Goal: Book appointment/travel/reservation

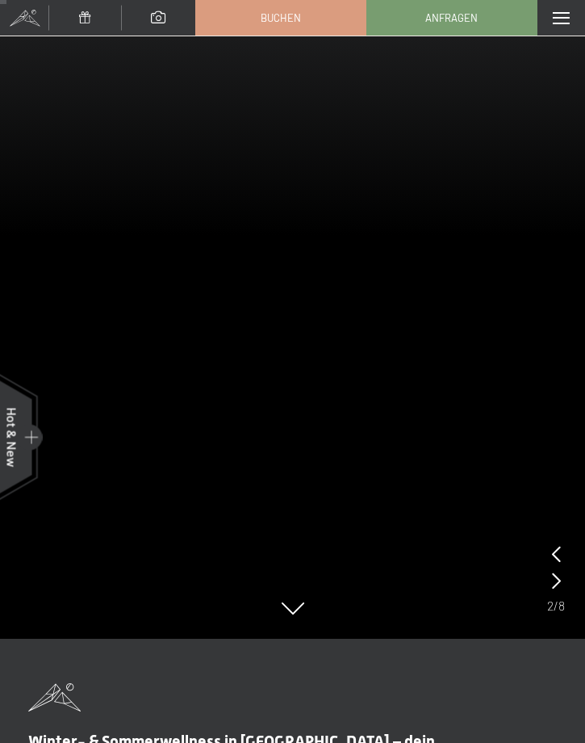
scroll to position [166, 0]
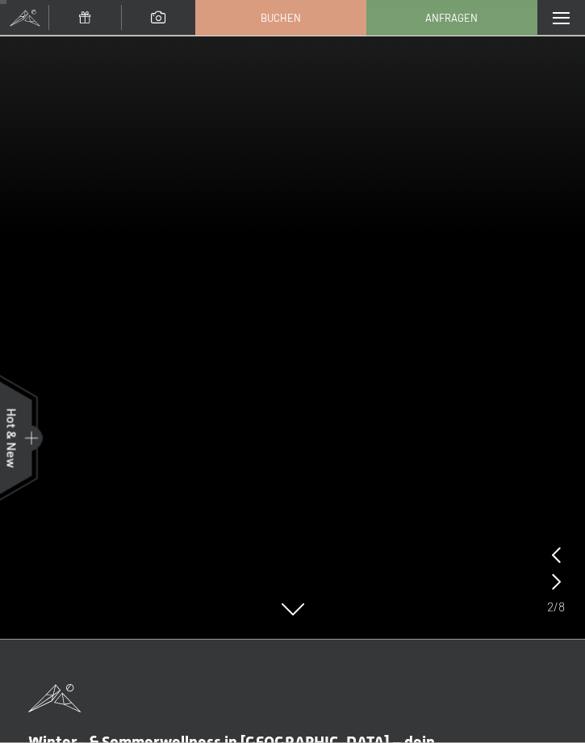
click at [559, 16] on span at bounding box center [561, 18] width 17 height 12
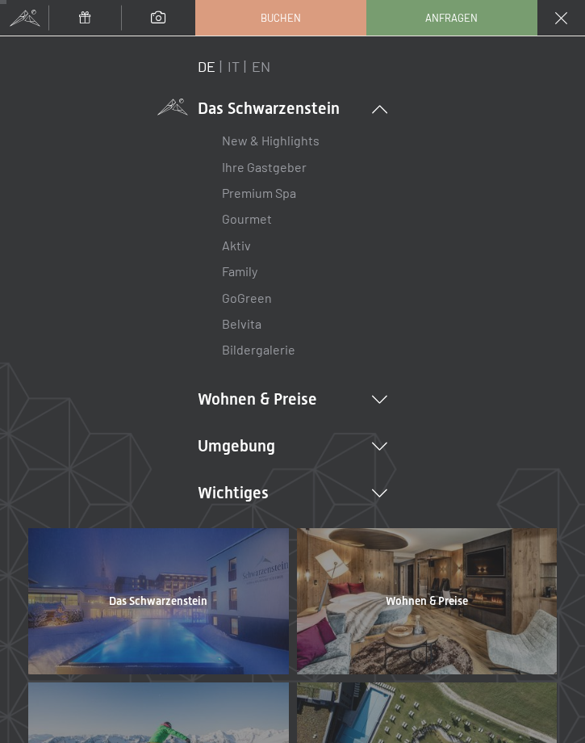
click at [557, 24] on div "Menü" at bounding box center [562, 18] width 48 height 36
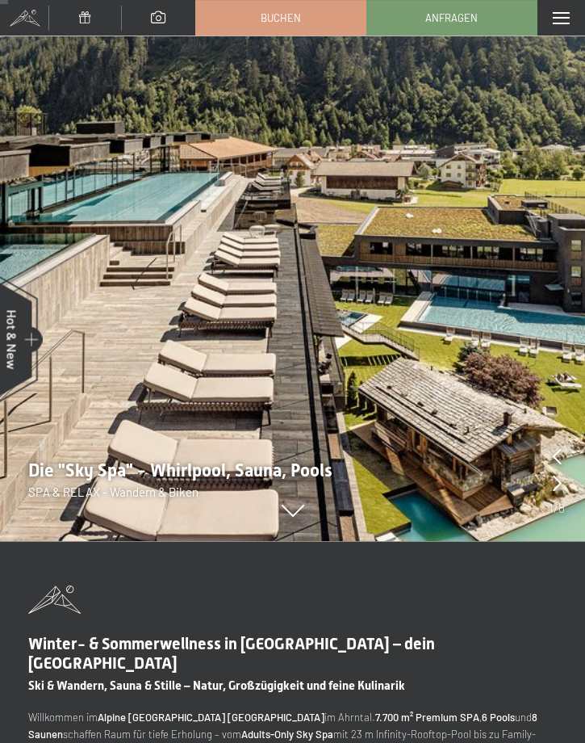
scroll to position [0, 0]
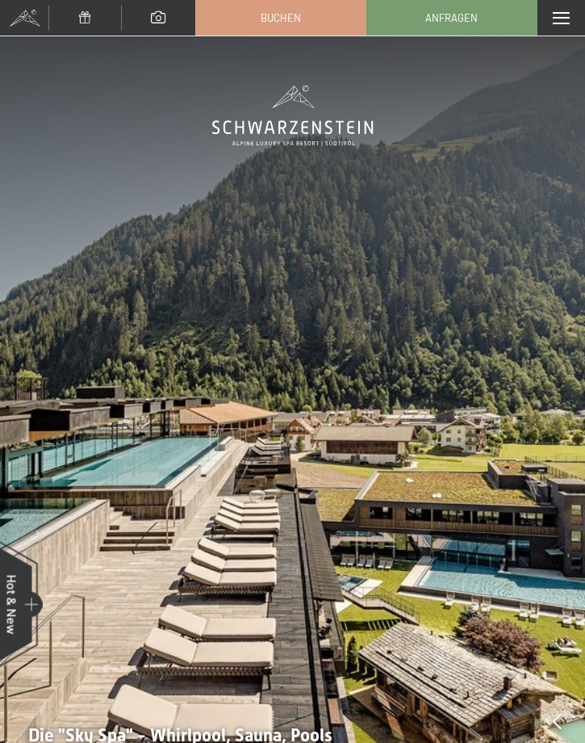
click at [560, 17] on span at bounding box center [561, 18] width 17 height 12
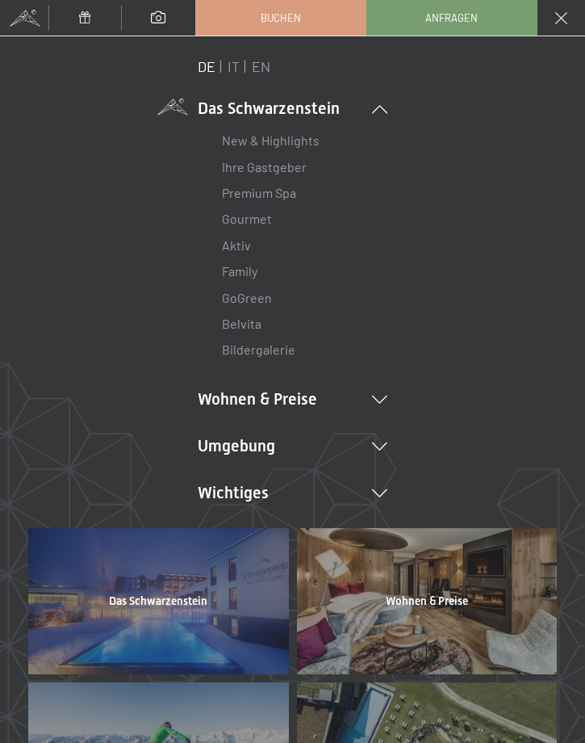
click at [228, 70] on link "IT" at bounding box center [234, 66] width 12 height 18
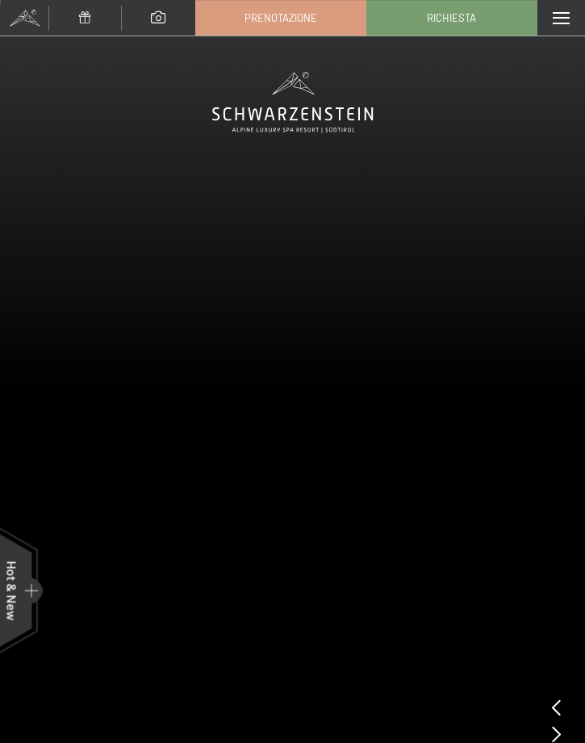
scroll to position [14, 0]
click at [267, 23] on span "Prenotazione" at bounding box center [281, 17] width 73 height 15
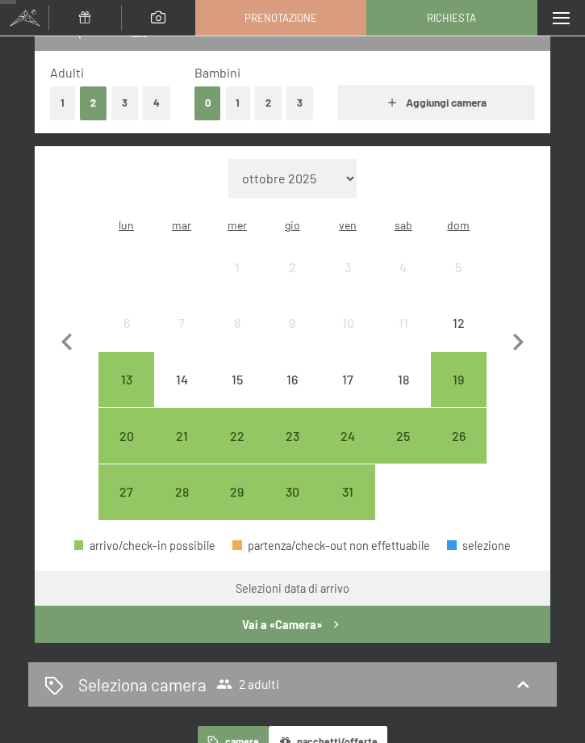
scroll to position [237, 0]
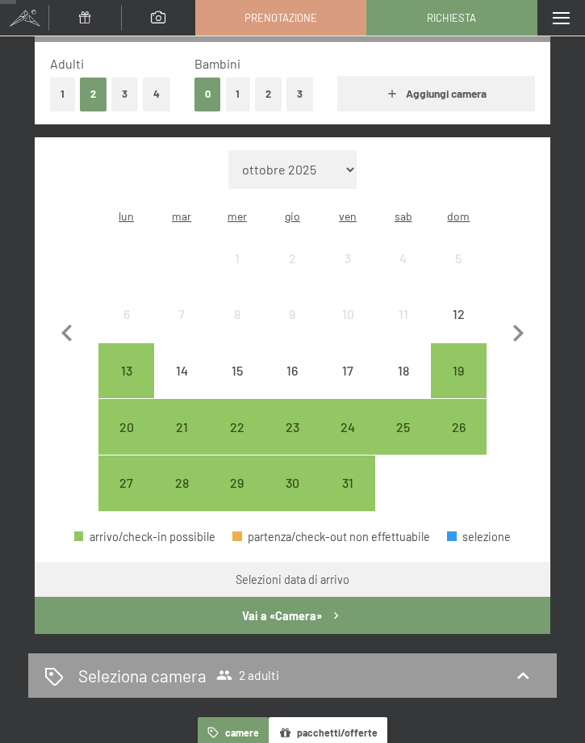
click at [520, 324] on icon "button" at bounding box center [518, 332] width 10 height 17
select select "2025-11-01"
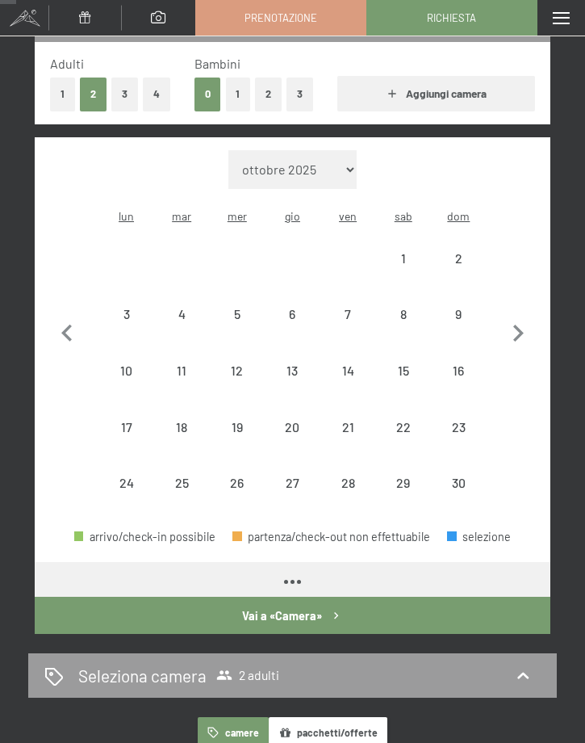
select select "2025-11-01"
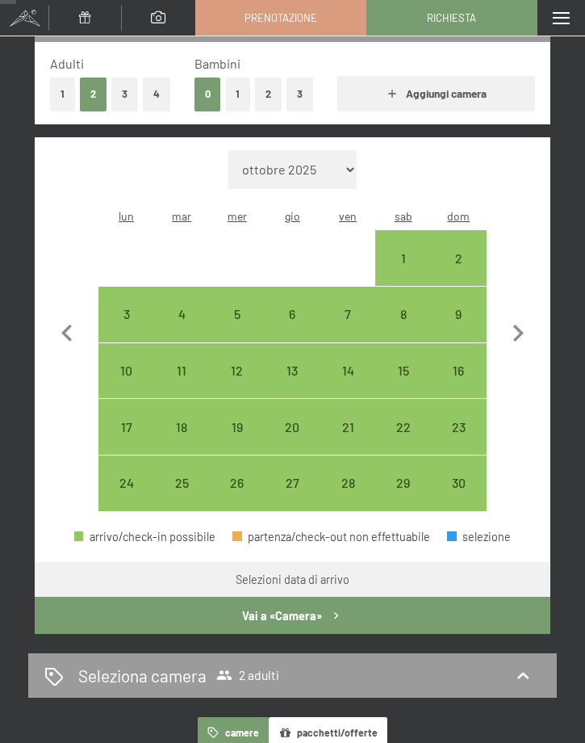
click at [288, 308] on div "6" at bounding box center [292, 334] width 52 height 52
select select "2025-11-01"
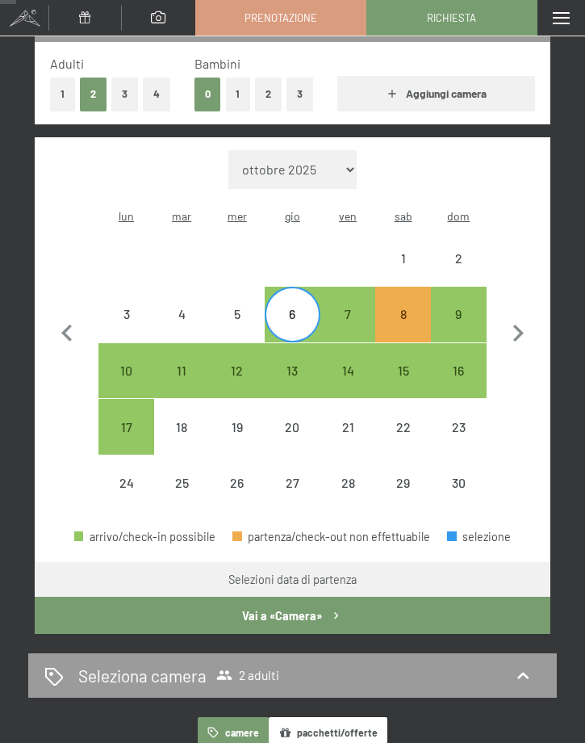
click at [463, 308] on div "9" at bounding box center [459, 334] width 52 height 52
select select "2025-11-01"
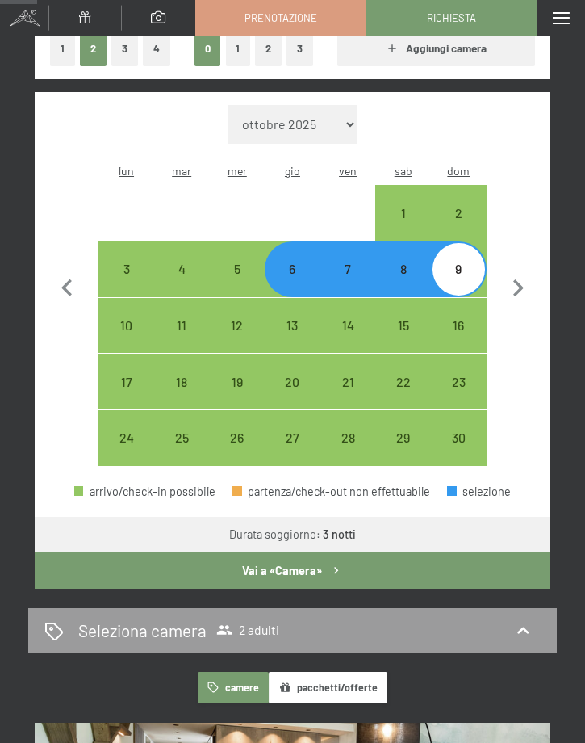
scroll to position [275, 0]
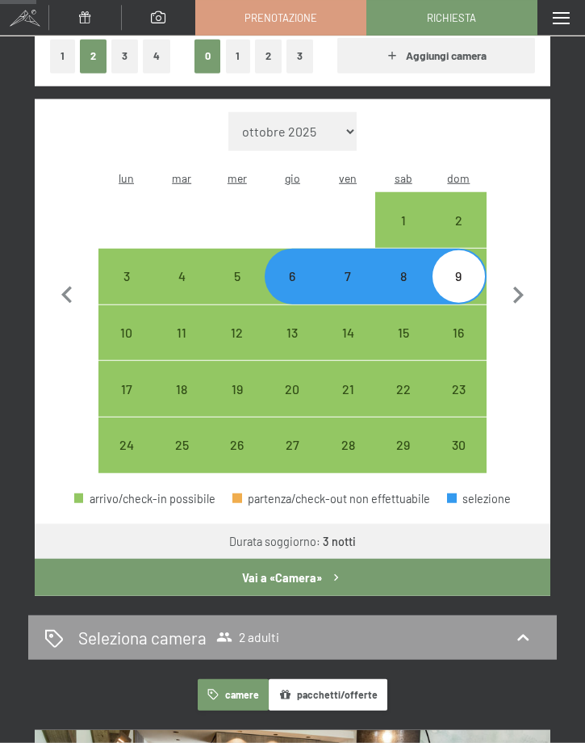
click at [331, 571] on icon "button" at bounding box center [336, 578] width 14 height 14
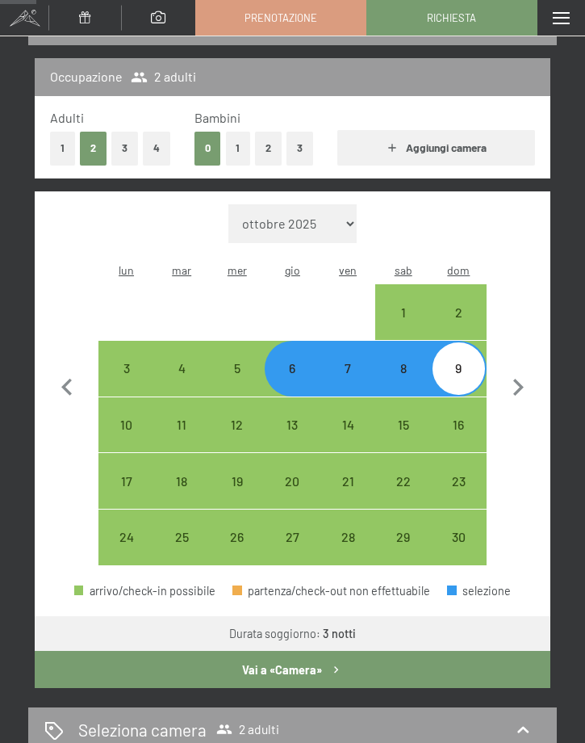
select select "2025-11-01"
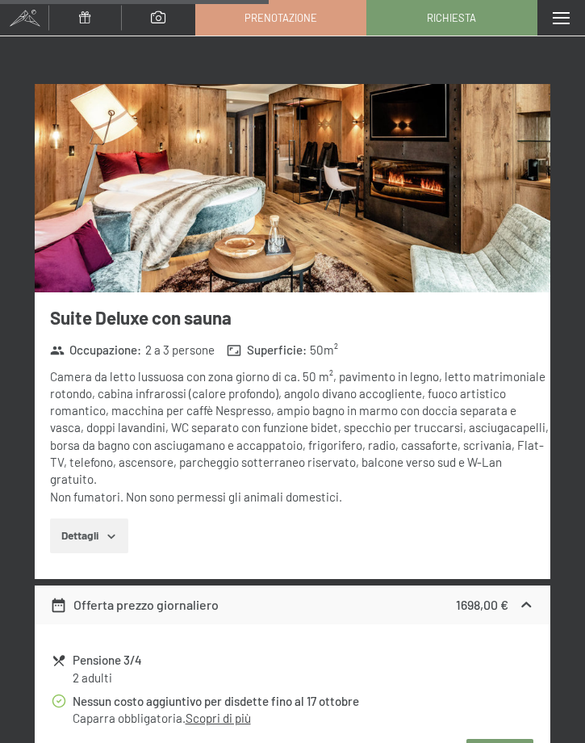
scroll to position [1735, 0]
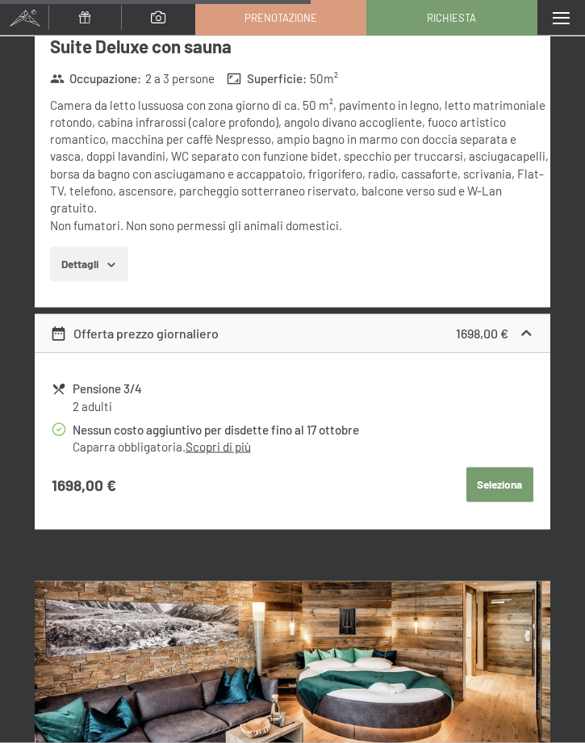
click at [504, 468] on button "Seleziona" at bounding box center [500, 485] width 67 height 36
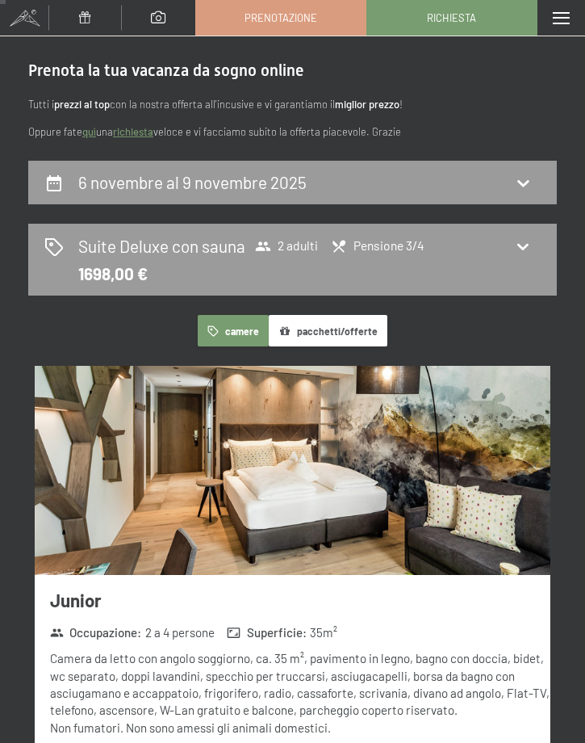
scroll to position [0, 0]
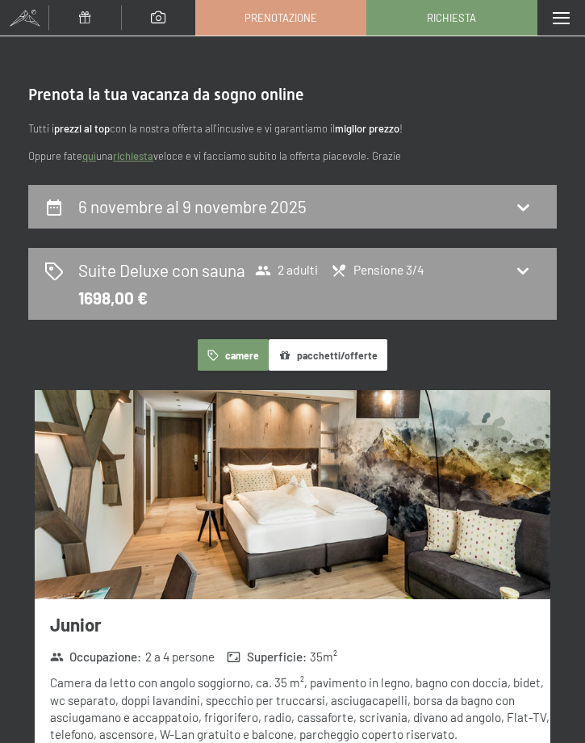
click at [520, 281] on div "Suite Deluxe con sauna 2 adulti Pensione 3/4 1698,00 €" at bounding box center [292, 283] width 496 height 51
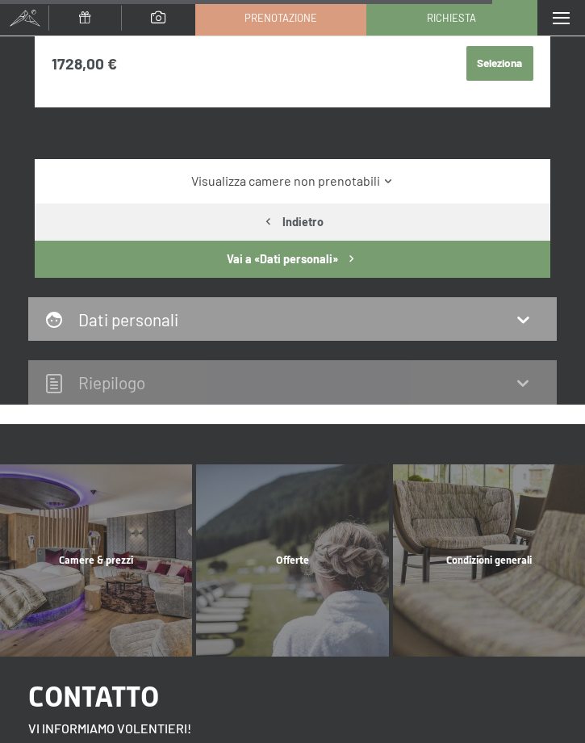
scroll to position [3274, 0]
click at [108, 534] on div "Camere & prezzi mostra altro" at bounding box center [96, 560] width 196 height 192
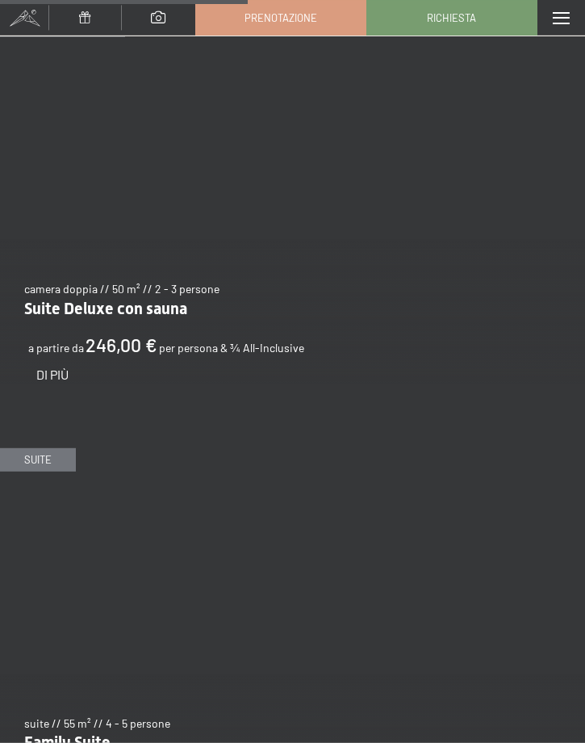
scroll to position [3372, 0]
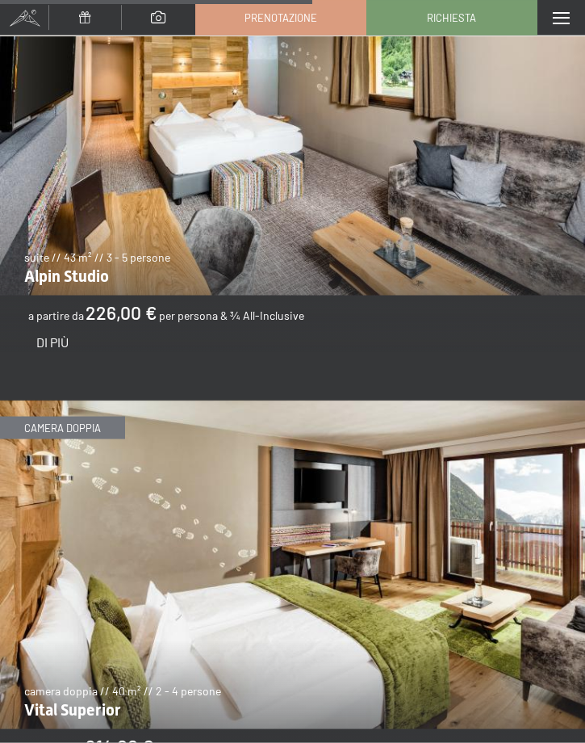
click at [559, 13] on span at bounding box center [561, 18] width 17 height 12
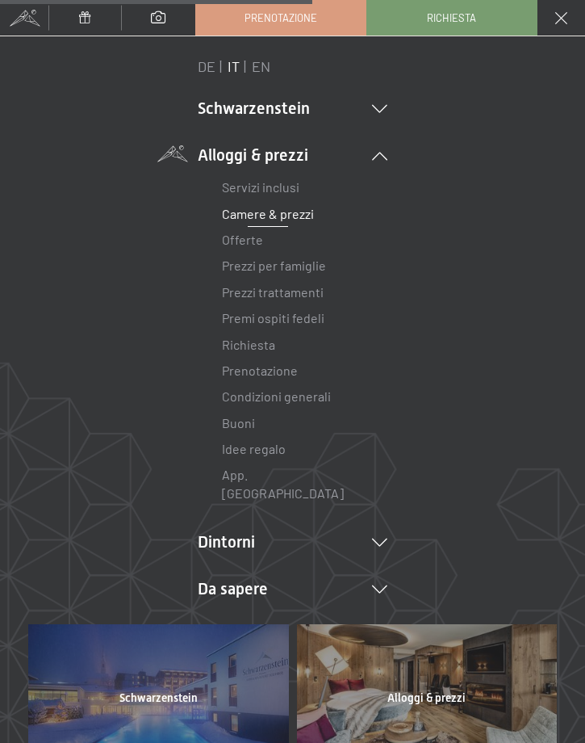
click at [307, 294] on link "Prezzi trattamenti" at bounding box center [273, 291] width 102 height 15
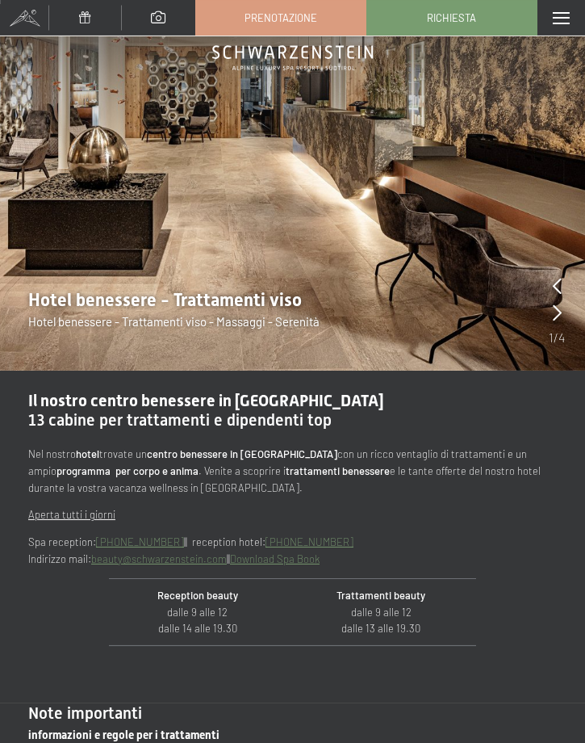
scroll to position [112, 0]
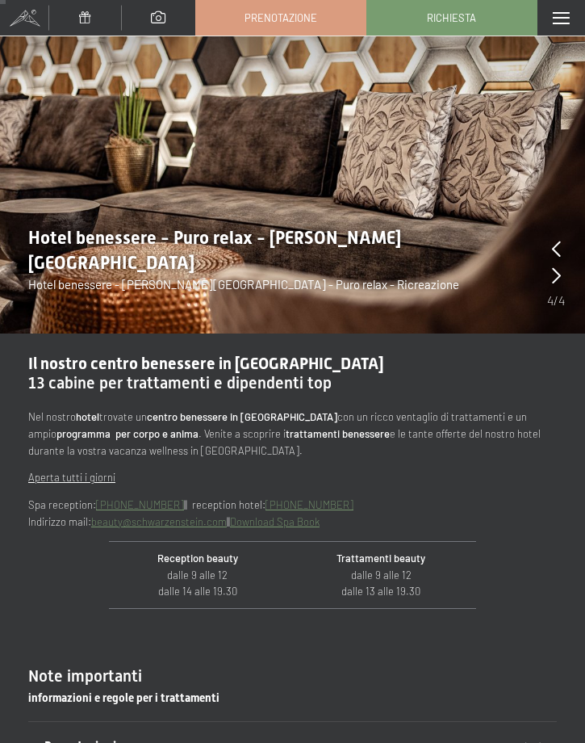
click at [559, 274] on icon at bounding box center [556, 275] width 9 height 16
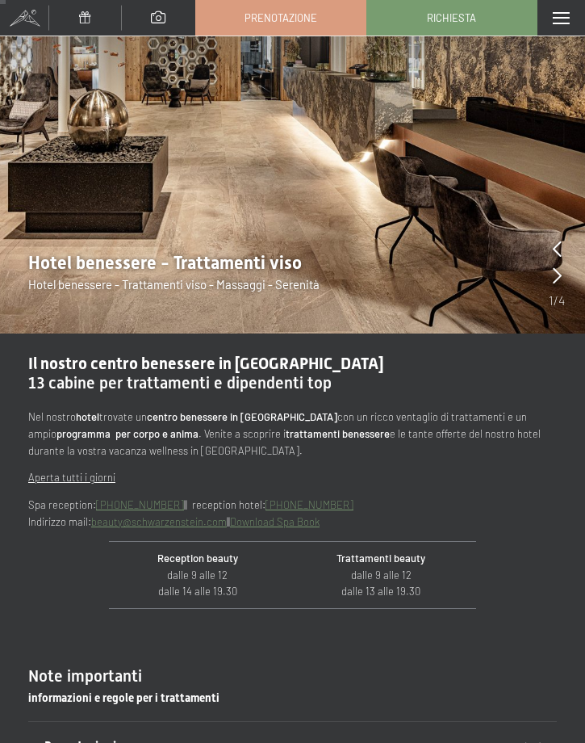
click at [559, 275] on icon at bounding box center [557, 275] width 9 height 16
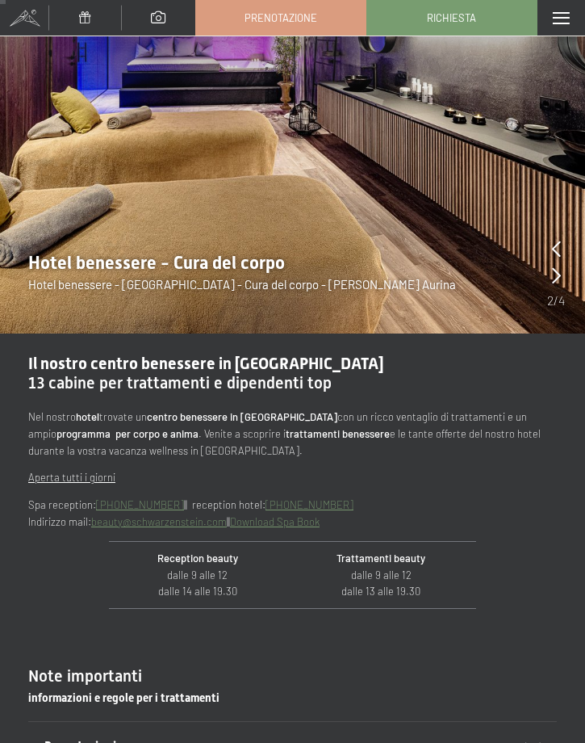
click at [554, 279] on icon at bounding box center [556, 275] width 9 height 16
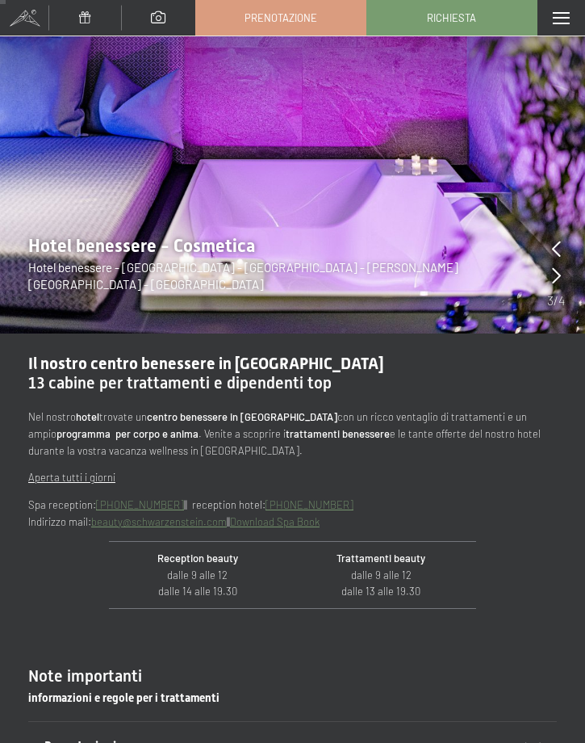
click at [555, 278] on icon at bounding box center [556, 275] width 9 height 16
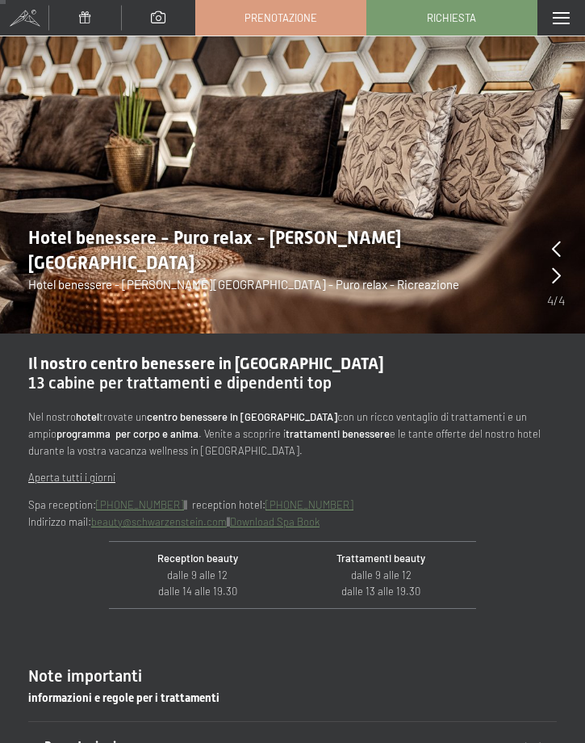
click at [555, 276] on icon at bounding box center [556, 275] width 9 height 16
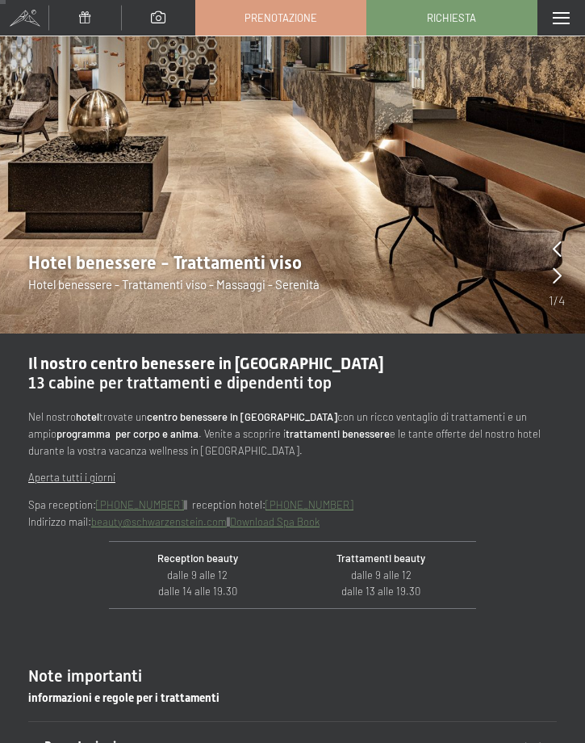
click at [546, 274] on div "Hotel benessere - Trattamenti viso Hotel benessere - Trattamenti viso - Massagg…" at bounding box center [276, 272] width 553 height 42
click at [556, 283] on icon at bounding box center [557, 275] width 9 height 16
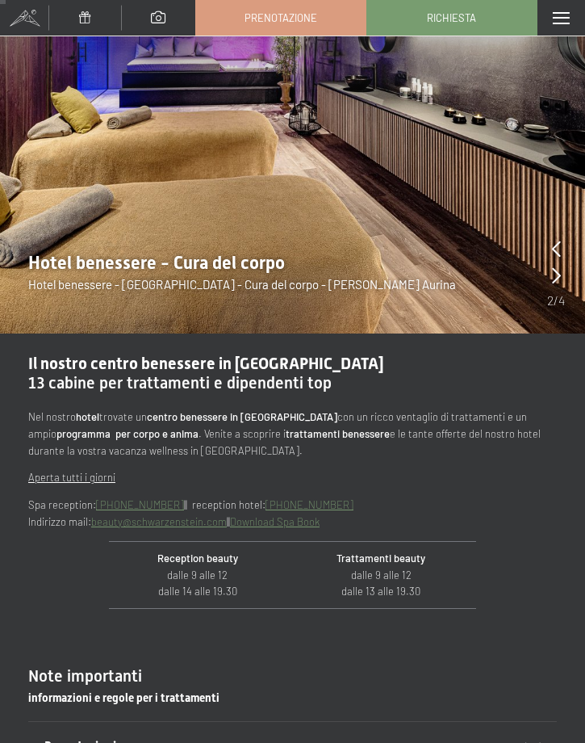
click at [559, 269] on icon at bounding box center [556, 275] width 9 height 16
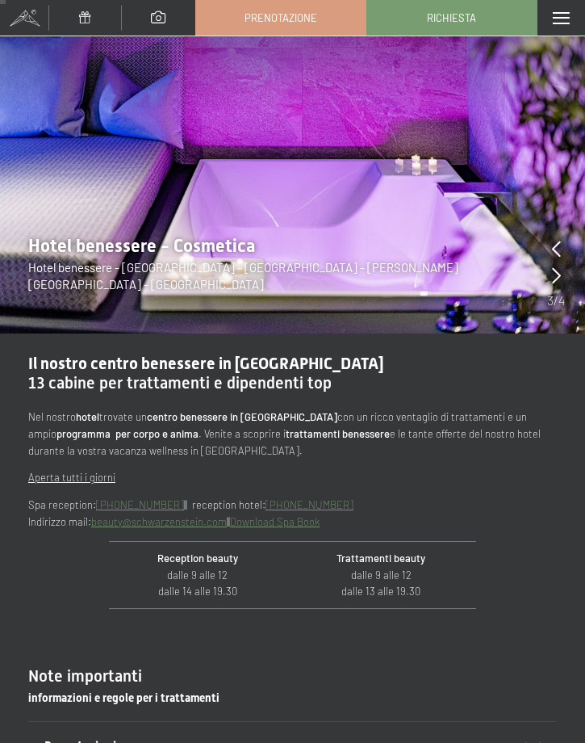
click at [556, 274] on icon at bounding box center [556, 275] width 9 height 16
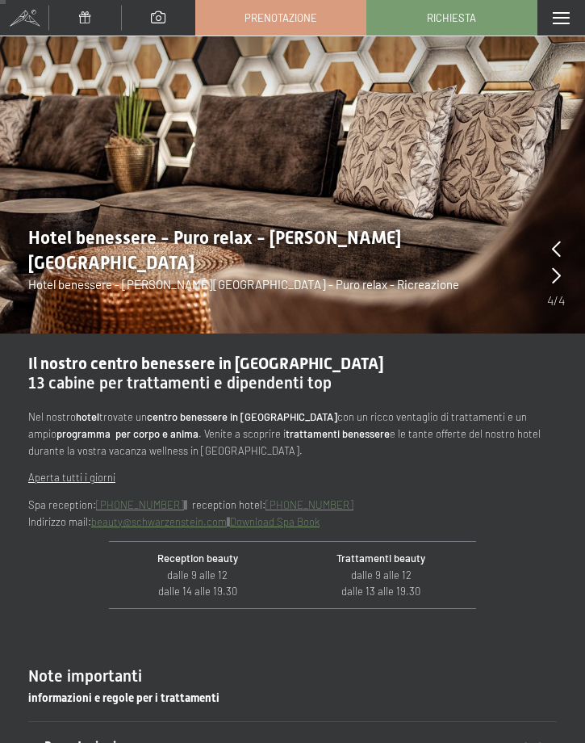
click at [556, 283] on icon at bounding box center [556, 275] width 9 height 16
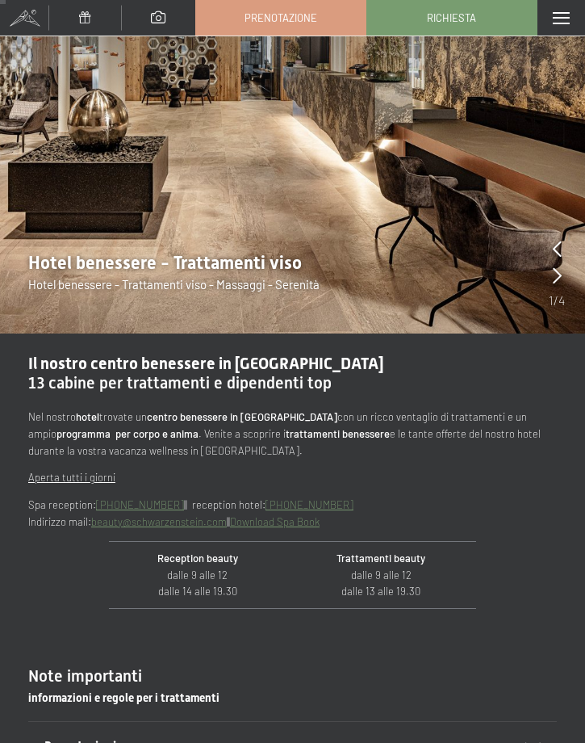
click at [555, 283] on icon at bounding box center [557, 275] width 9 height 16
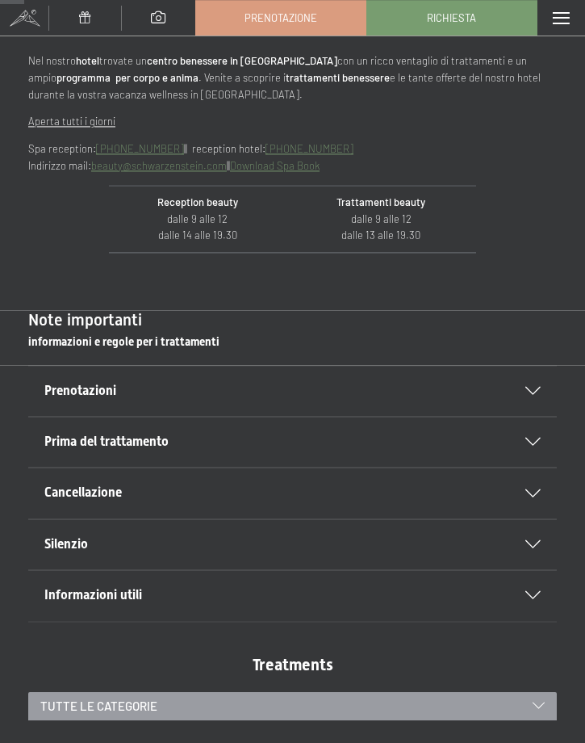
scroll to position [514, 0]
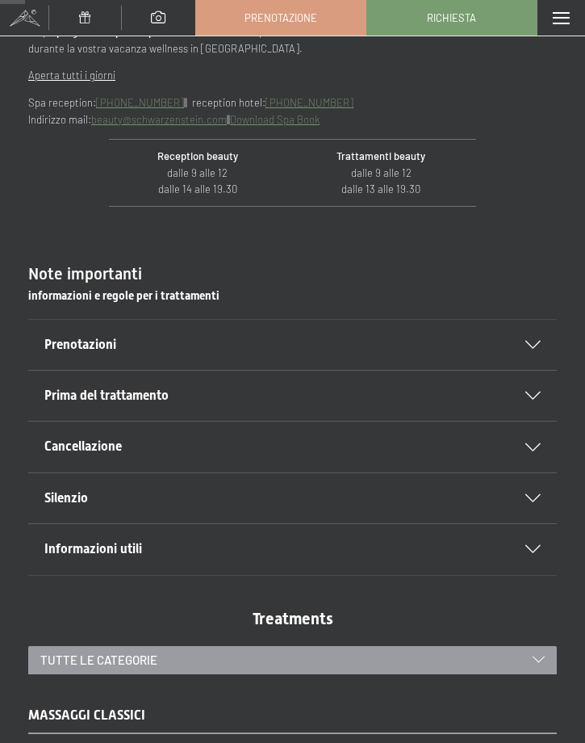
click at [540, 341] on icon at bounding box center [532, 345] width 15 height 8
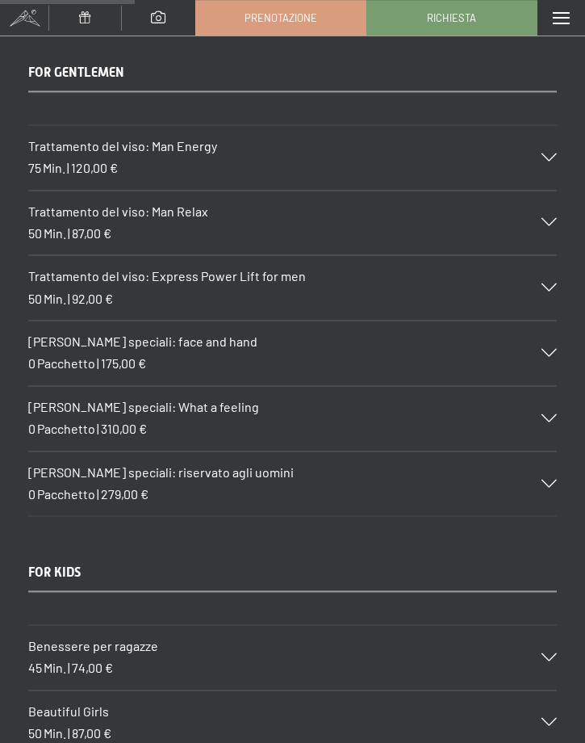
scroll to position [2825, 0]
click at [551, 451] on div "Pacchetti speciali: riservato agli uomini 0 Pacchetto | 279,00 €" at bounding box center [292, 483] width 529 height 65
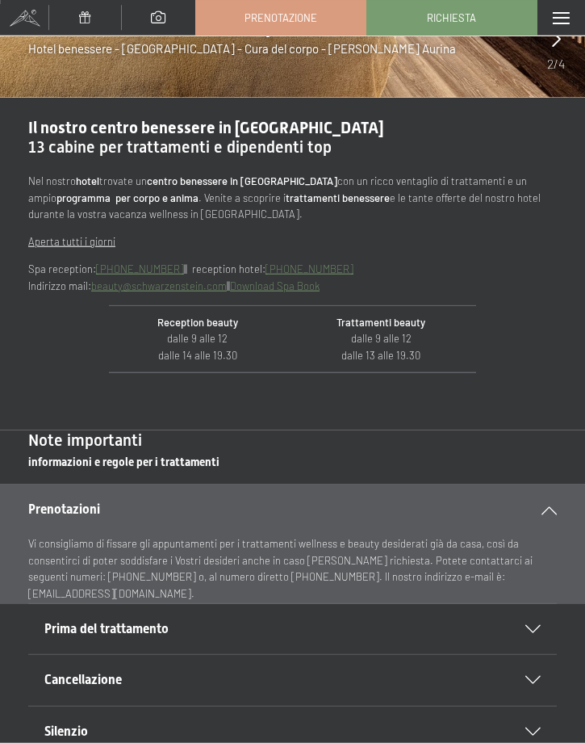
scroll to position [0, 0]
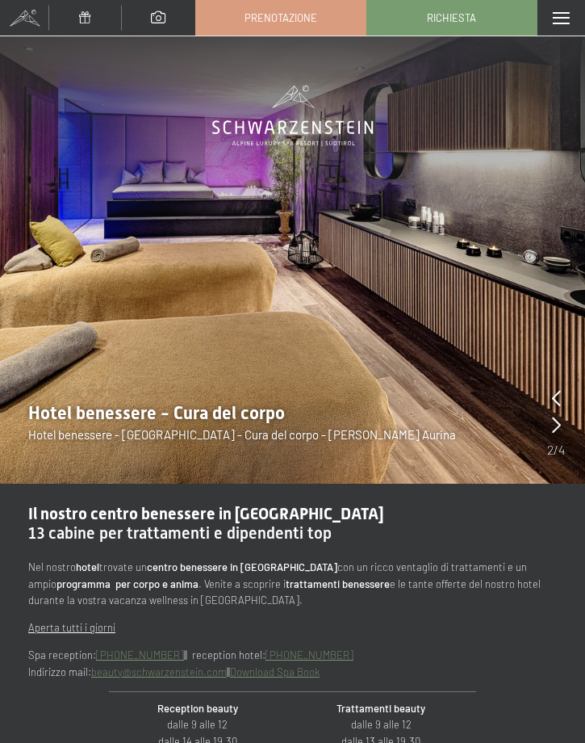
click at [562, 19] on span at bounding box center [561, 18] width 17 height 12
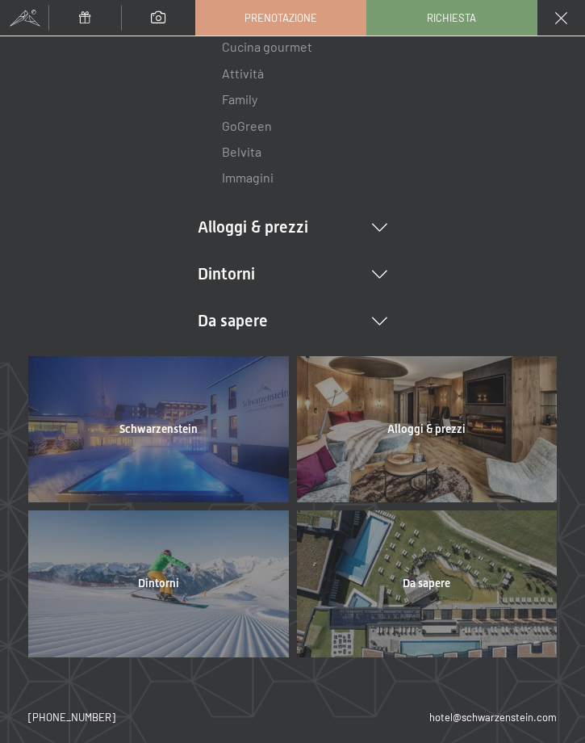
scroll to position [170, 0]
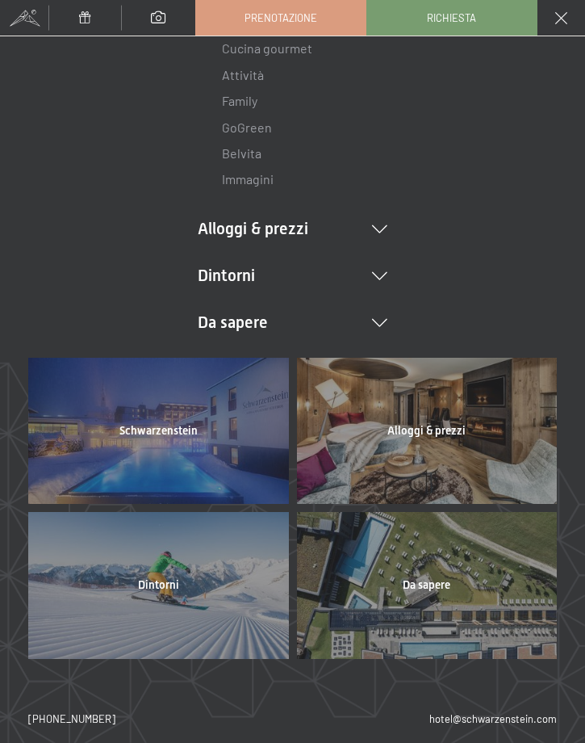
click at [162, 425] on span "Schwarzenstein" at bounding box center [158, 431] width 78 height 12
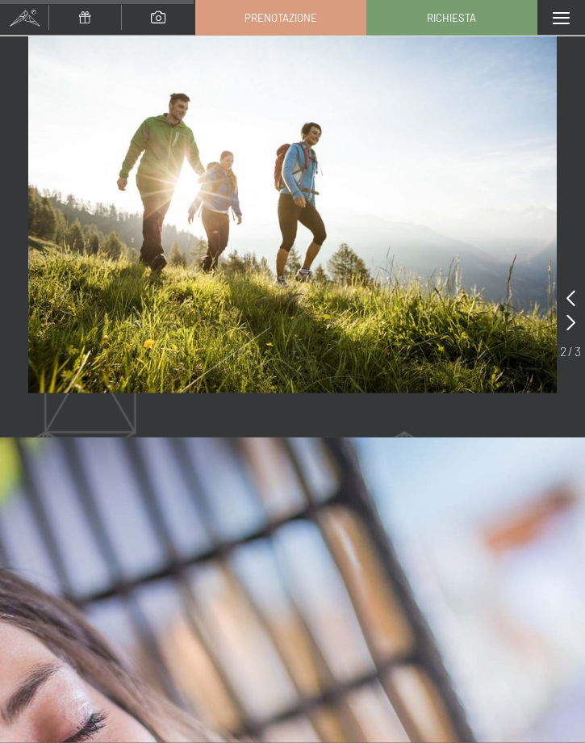
scroll to position [1978, 0]
